Goal: Information Seeking & Learning: Find specific fact

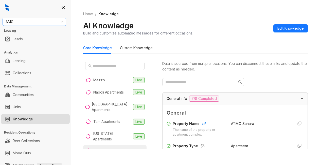
click at [27, 22] on span "AMG" at bounding box center [35, 22] width 58 height 8
type input "****"
click at [28, 32] on div "SfRent" at bounding box center [35, 32] width 56 height 6
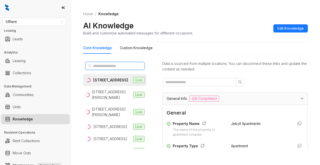
click at [112, 68] on input "text" at bounding box center [115, 66] width 45 height 6
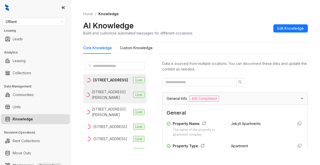
click at [99, 99] on div "1461 Alice St, Oakland, CA" at bounding box center [111, 94] width 39 height 11
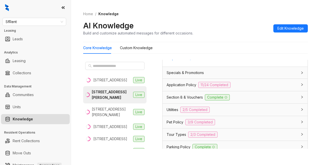
scroll to position [533, 0]
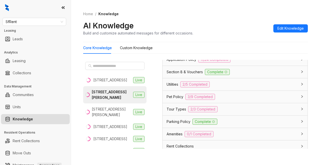
click at [172, 125] on span "Parking Policy" at bounding box center [179, 122] width 24 height 6
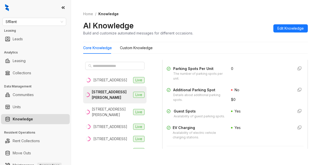
scroll to position [659, 0]
